Goal: Transaction & Acquisition: Purchase product/service

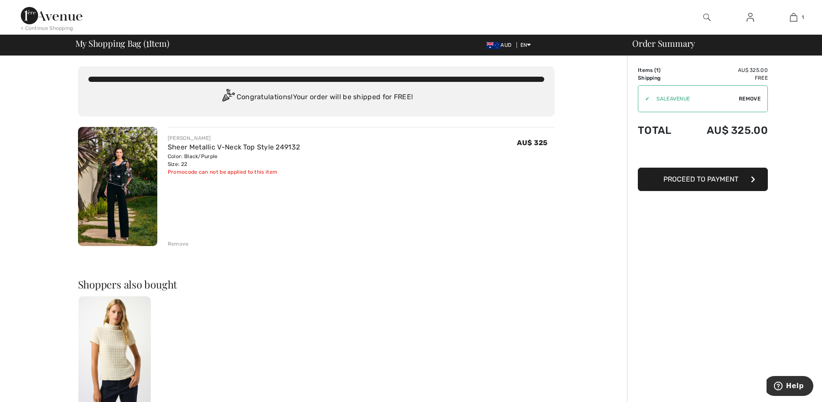
click at [754, 97] on span "Remove" at bounding box center [750, 99] width 22 height 8
click at [713, 179] on span "Proceed to Payment" at bounding box center [700, 179] width 75 height 8
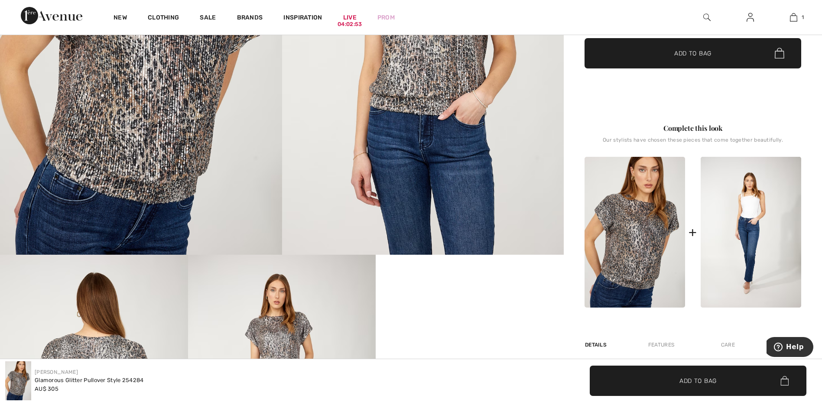
scroll to position [76, 0]
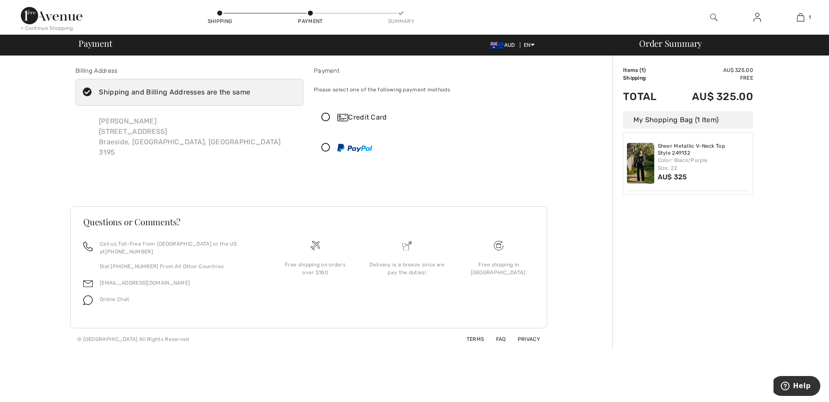
click at [372, 112] on div "Credit Card" at bounding box center [427, 117] width 227 height 26
